Goal: Check status

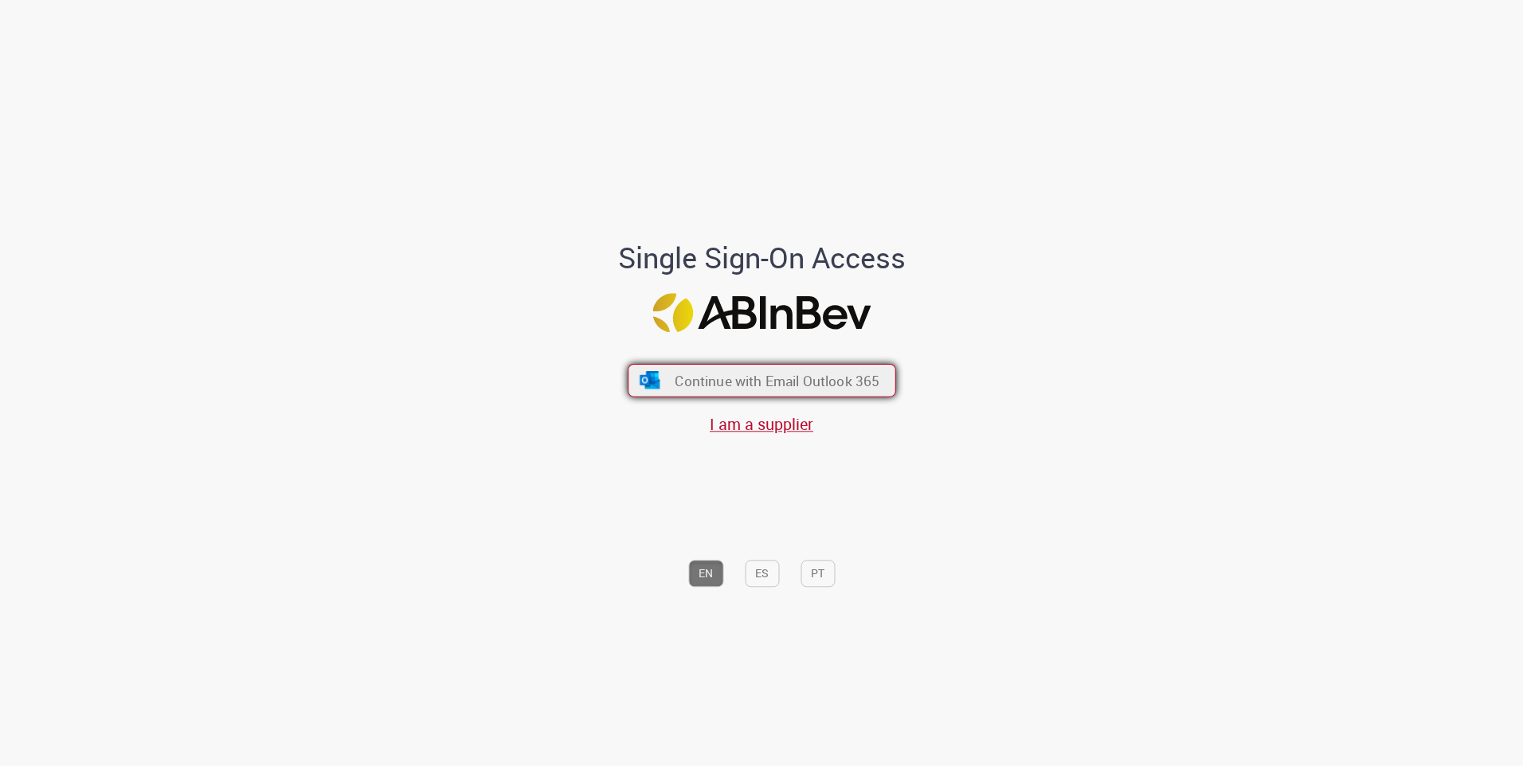
click at [801, 386] on span "Continue with Email Outlook 365" at bounding box center [777, 380] width 205 height 18
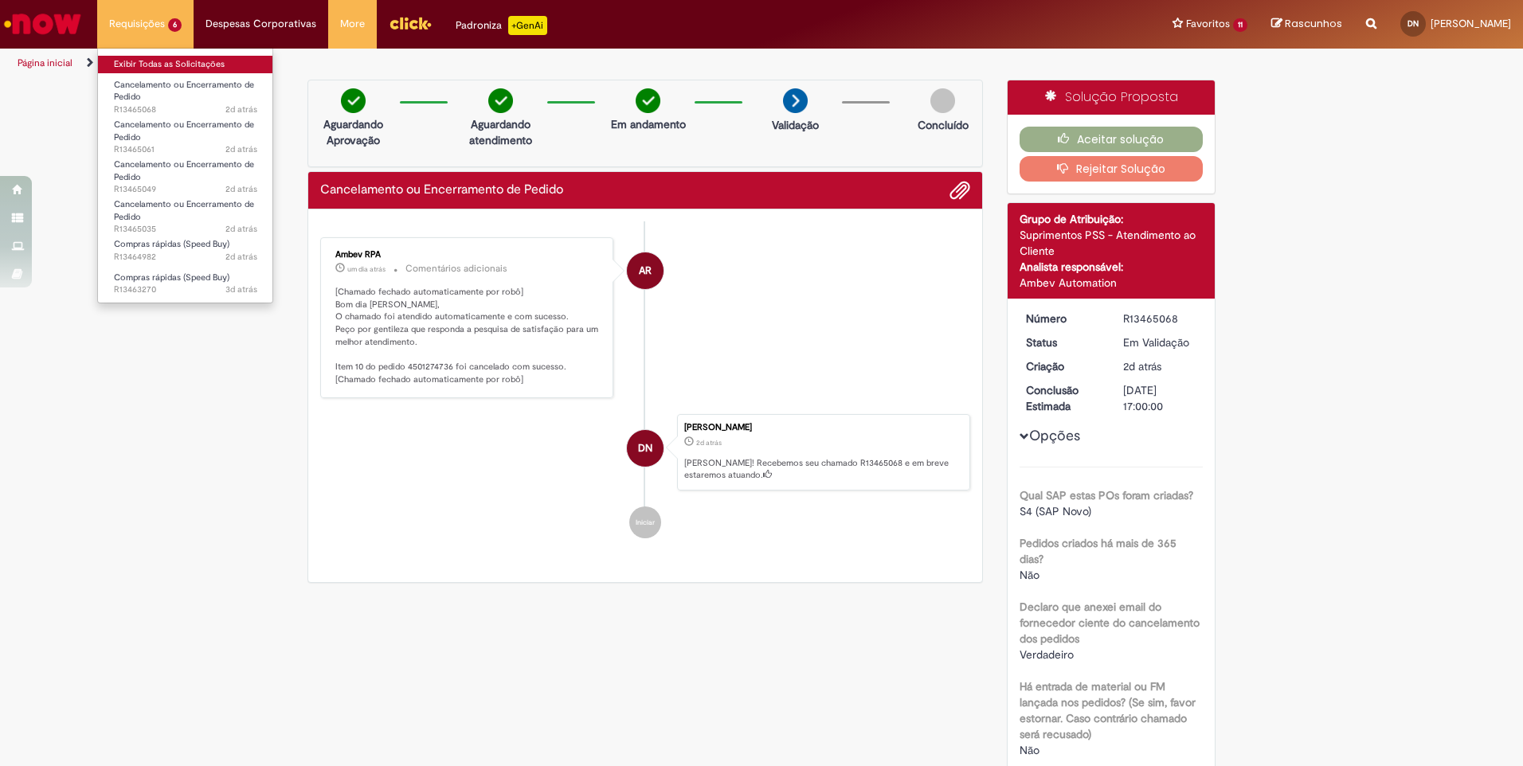
click at [148, 60] on link "Exibir Todas as Solicitações" at bounding box center [185, 65] width 175 height 18
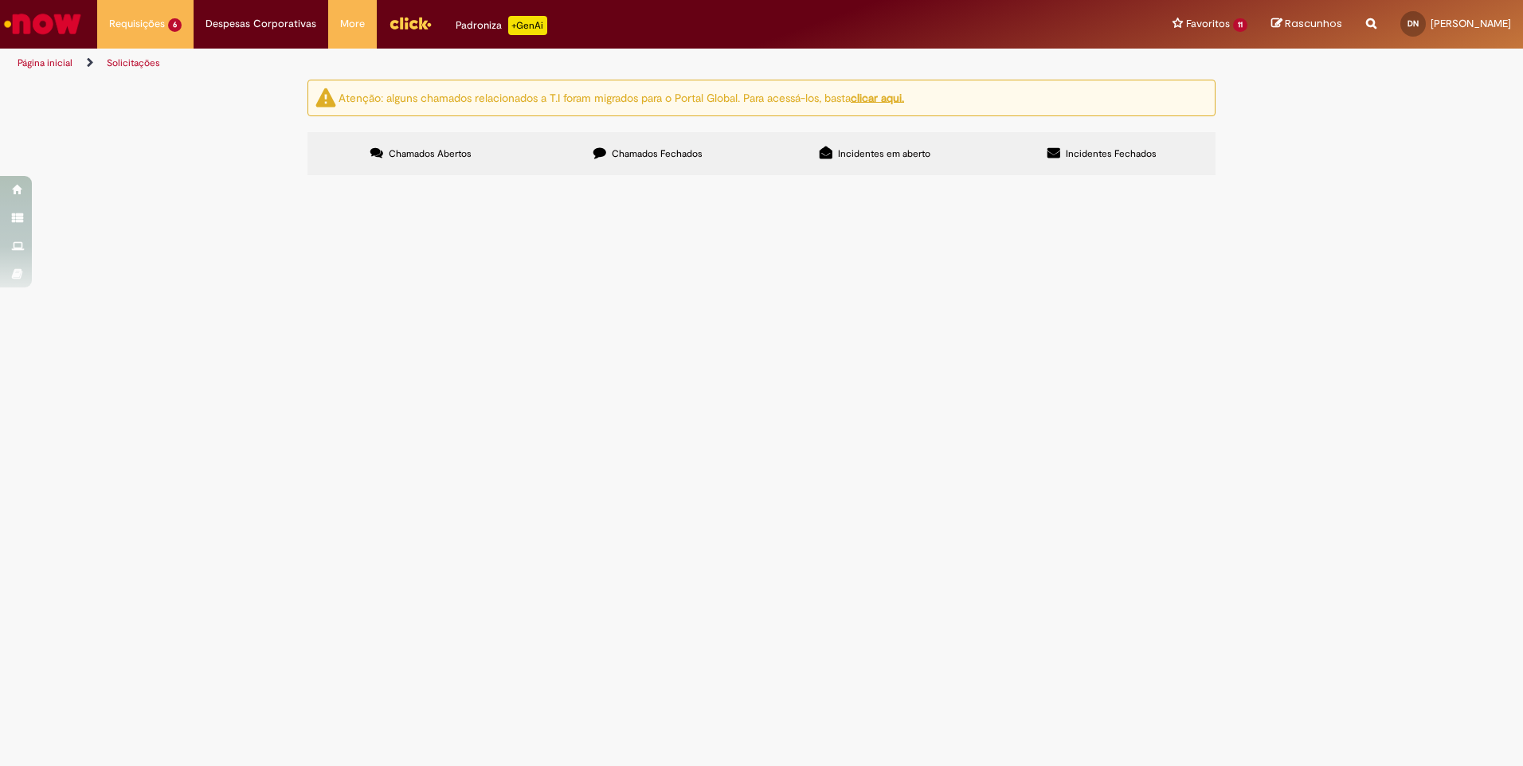
click at [0, 0] on span "R13465035" at bounding box center [0, 0] width 0 height 0
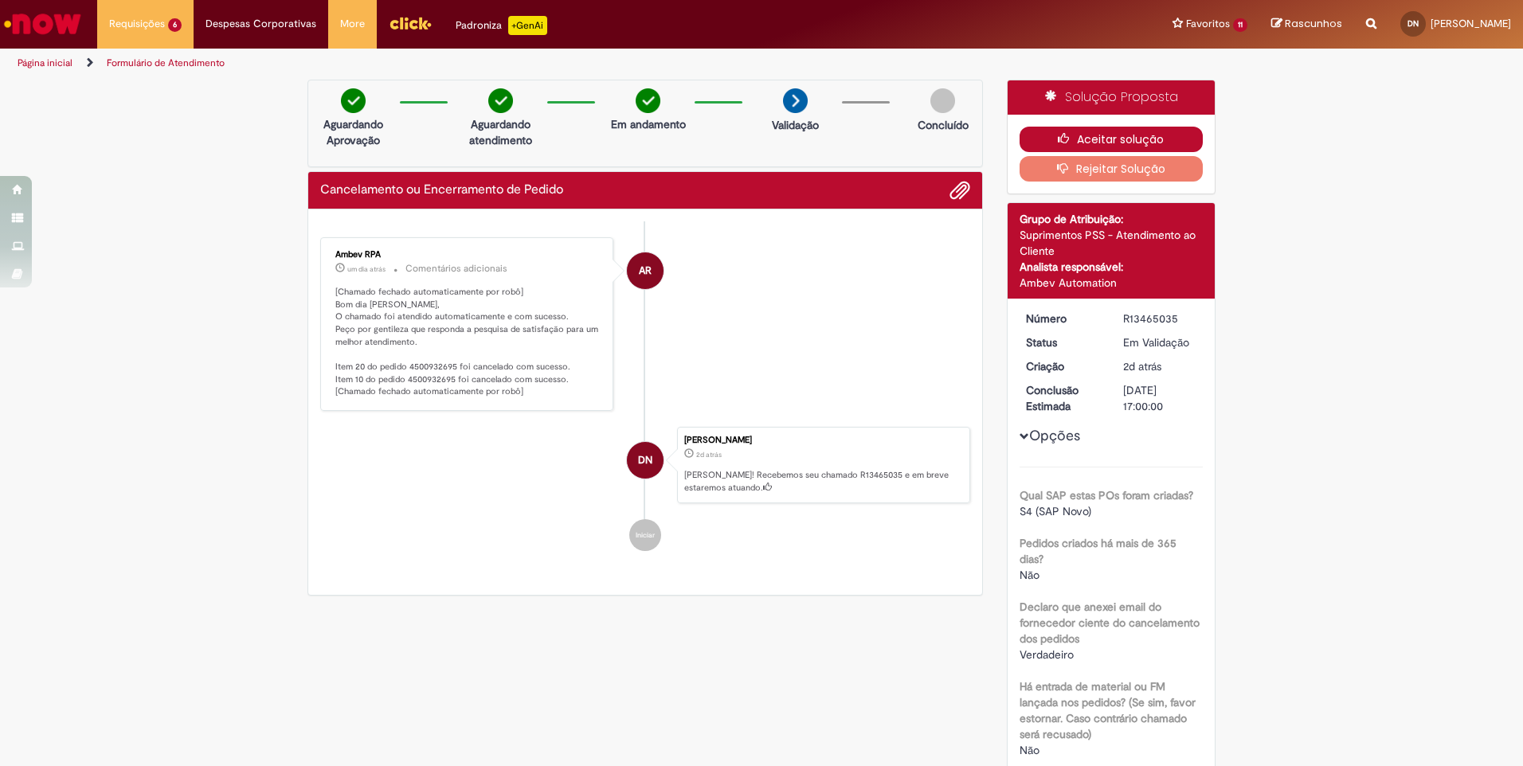
click at [1090, 141] on button "Aceitar solução" at bounding box center [1111, 139] width 184 height 25
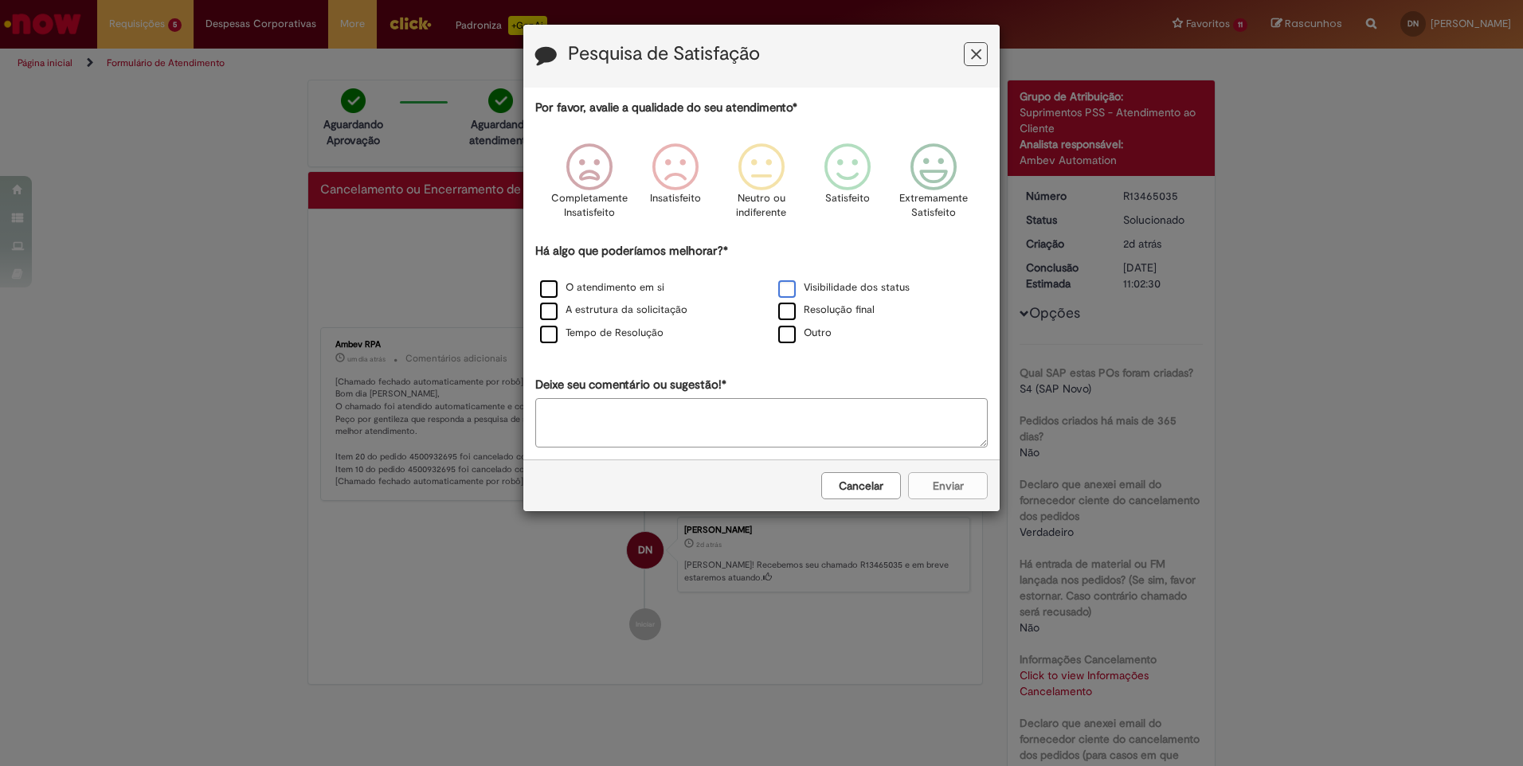
click at [788, 294] on label "Visibilidade dos status" at bounding box center [843, 287] width 131 height 15
click at [926, 193] on p "Extremamente Satisfeito" at bounding box center [933, 205] width 68 height 29
click at [965, 488] on button "Enviar" at bounding box center [948, 485] width 80 height 27
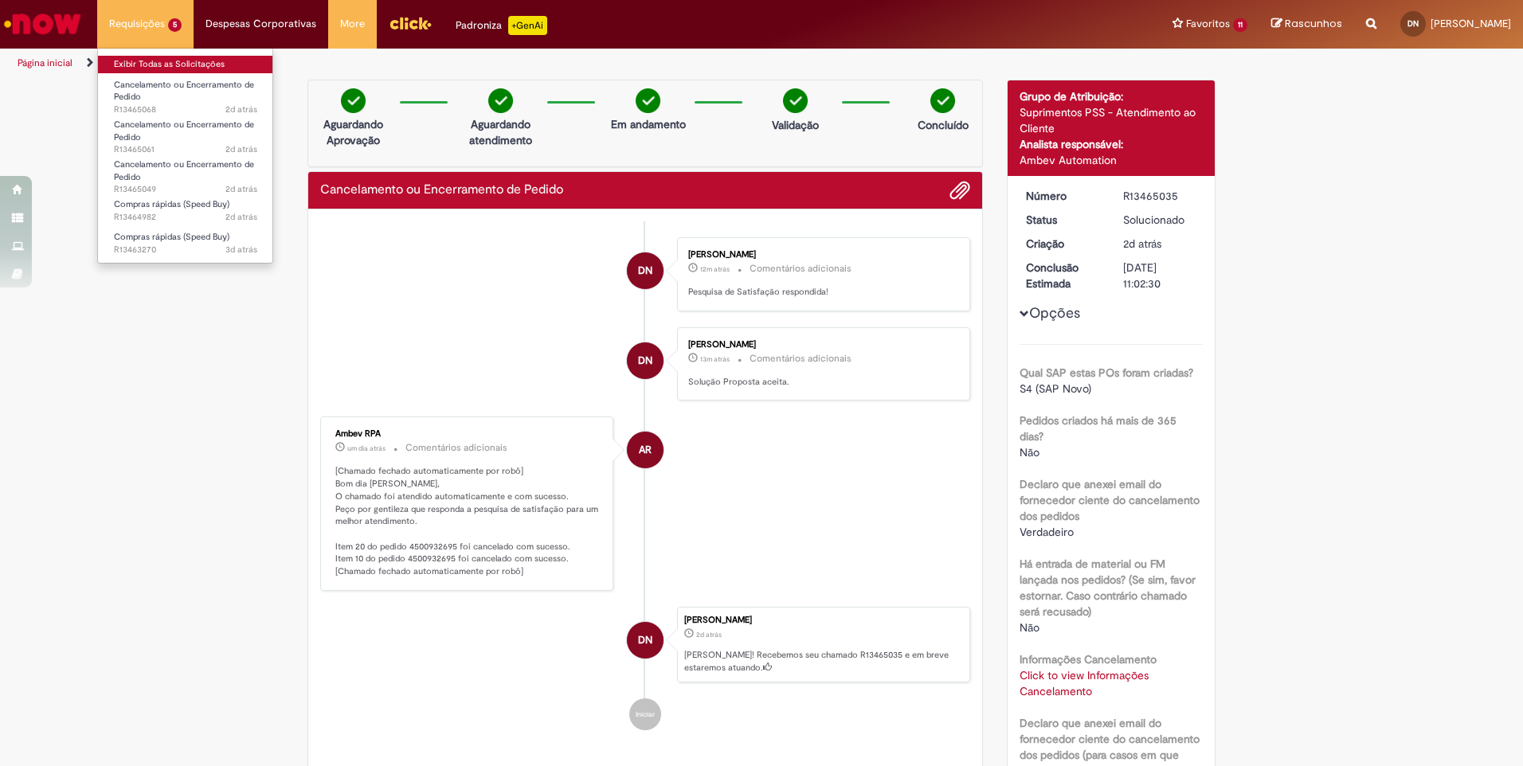
click at [136, 59] on link "Exibir Todas as Solicitações" at bounding box center [185, 65] width 175 height 18
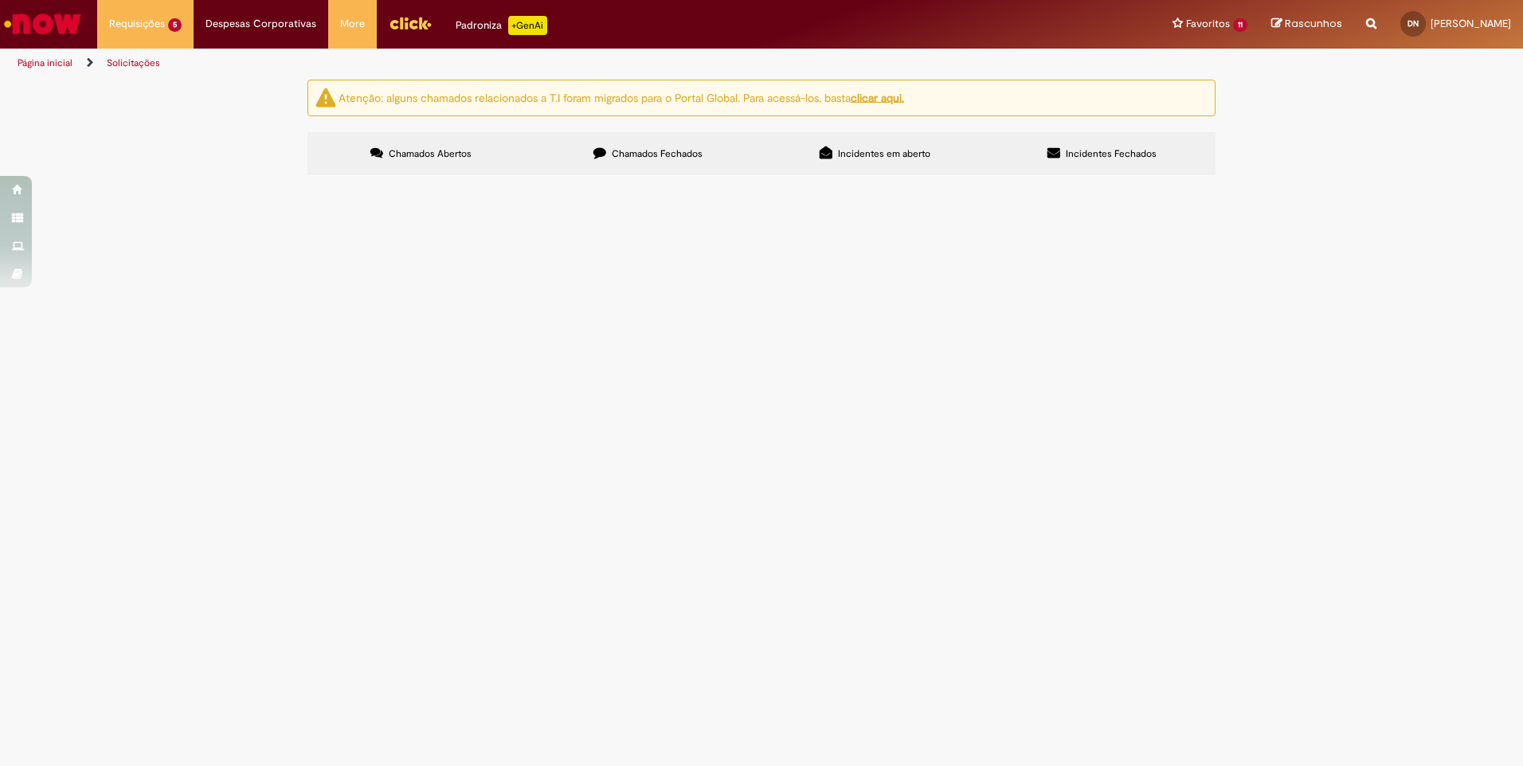
click at [0, 0] on span "R13465049" at bounding box center [0, 0] width 0 height 0
